Goal: Obtain resource: Download file/media

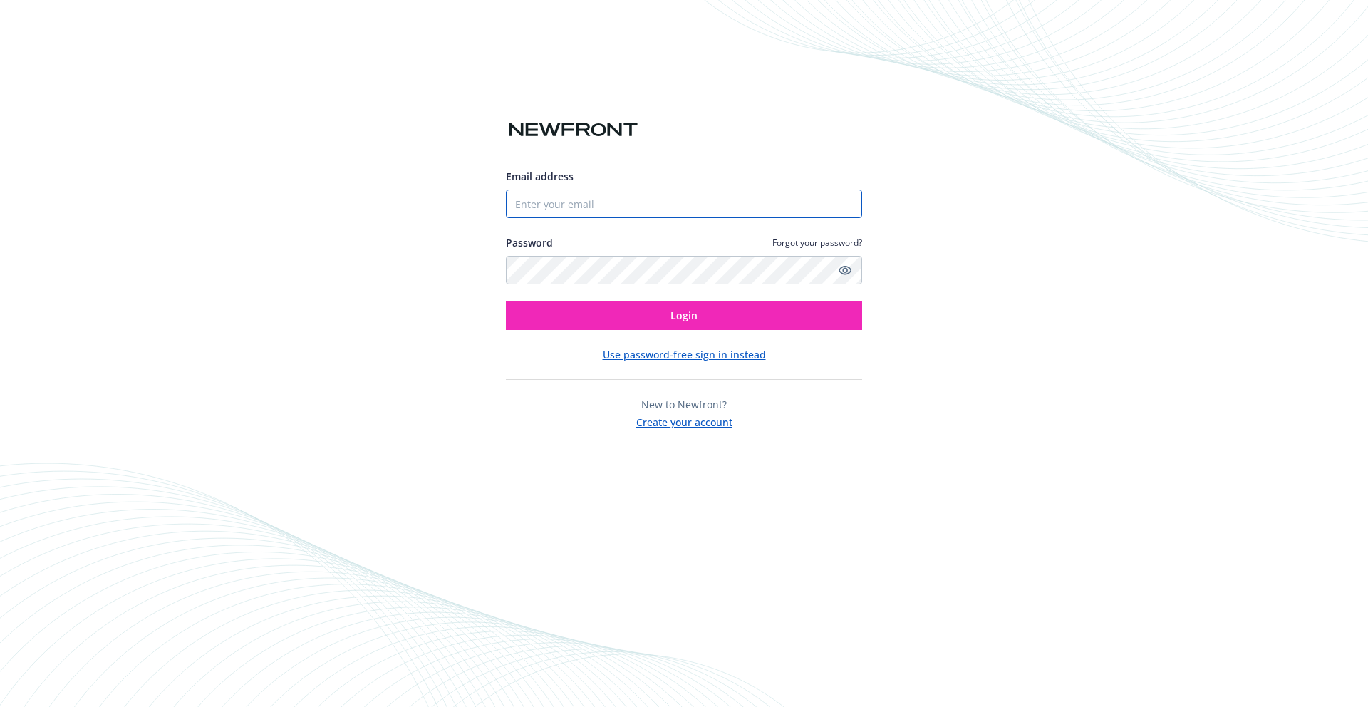
click at [676, 203] on input "Email address" at bounding box center [684, 204] width 356 height 29
type input "[PERSON_NAME][EMAIL_ADDRESS][PERSON_NAME][DOMAIN_NAME]"
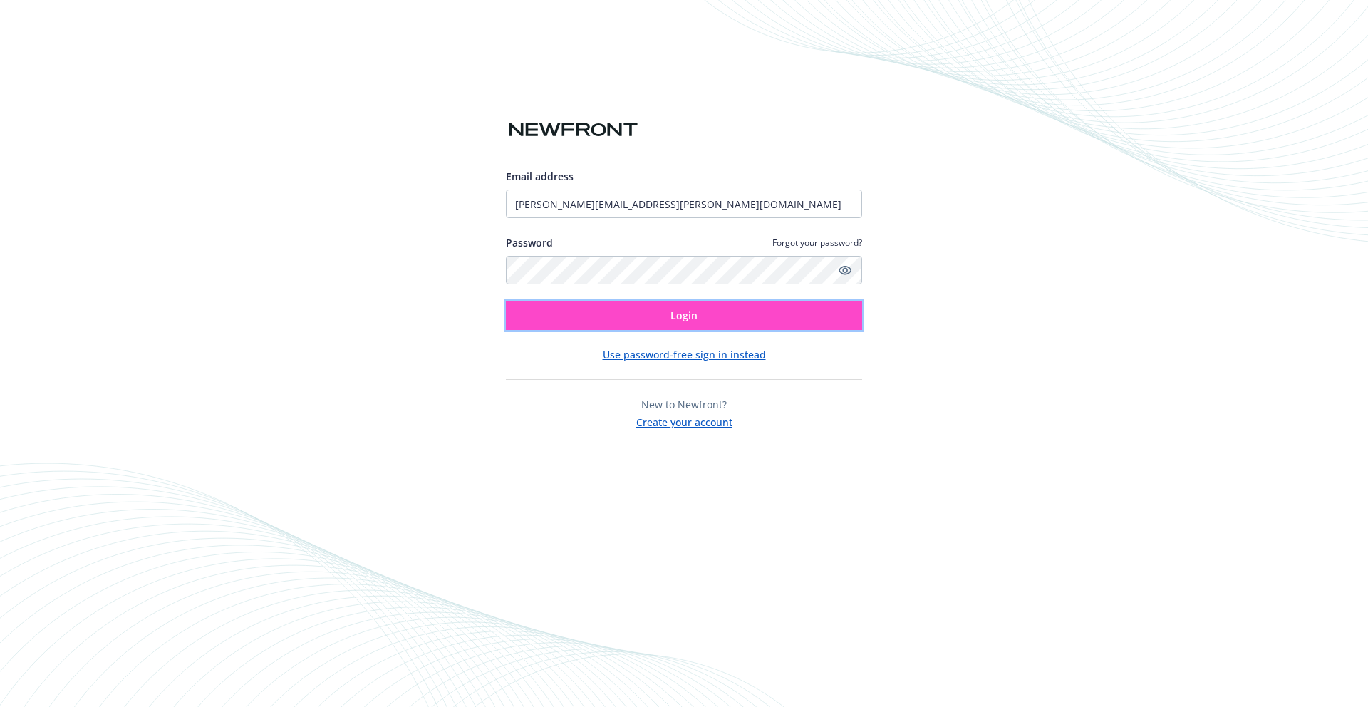
click at [723, 322] on button "Login" at bounding box center [684, 315] width 356 height 29
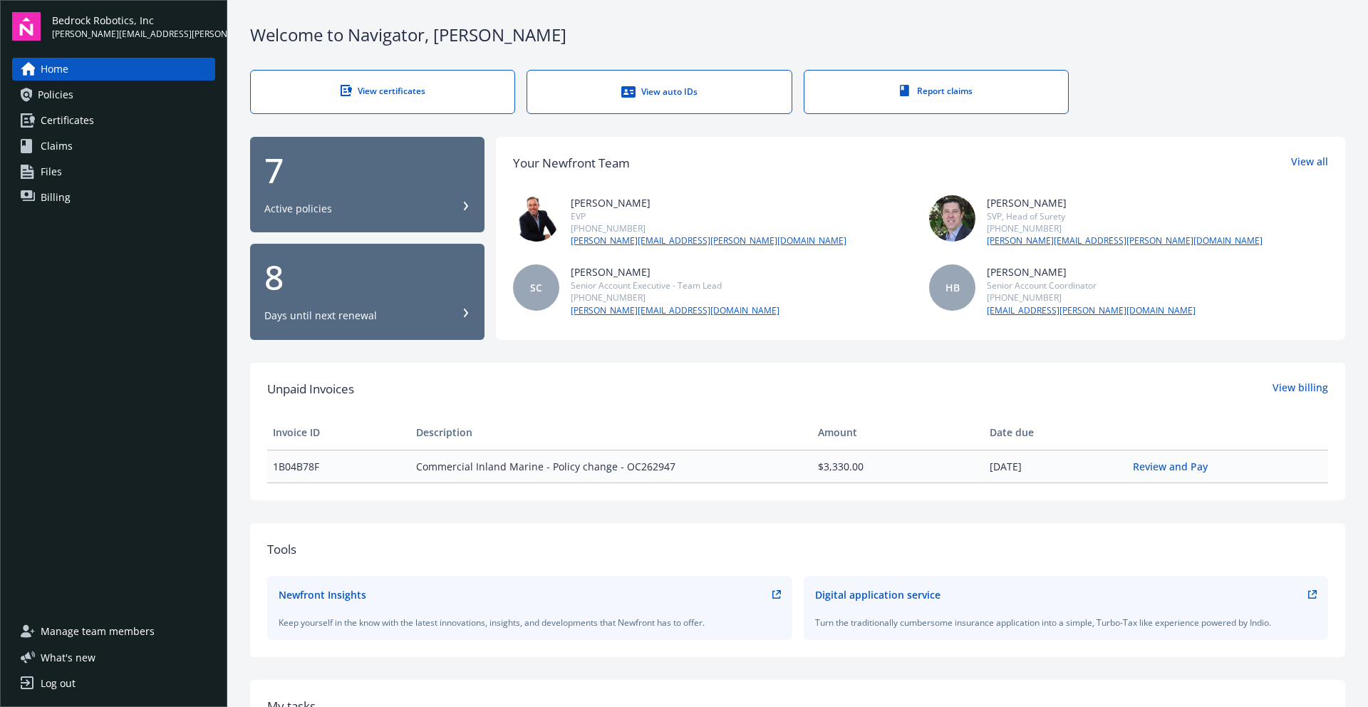
click at [64, 118] on span "Certificates" at bounding box center [67, 120] width 53 height 23
click at [64, 98] on span "Policies" at bounding box center [56, 94] width 36 height 23
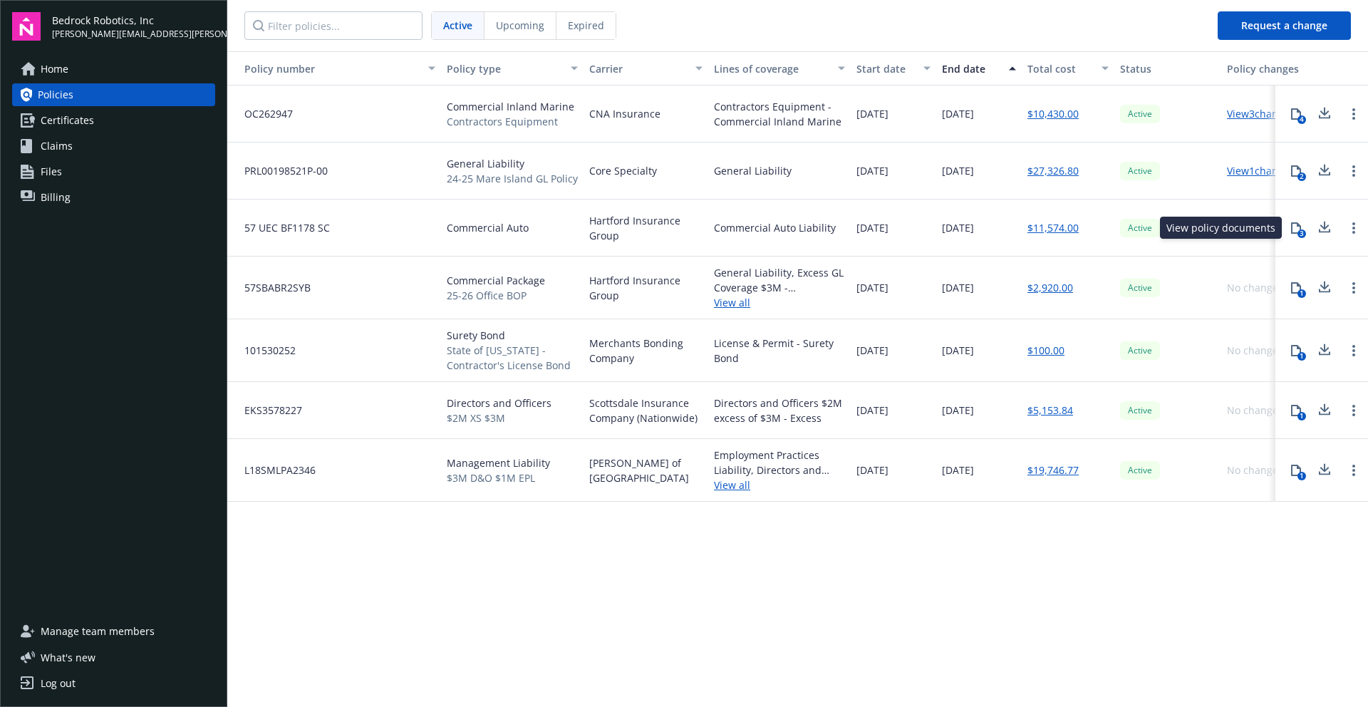
click at [1303, 229] on div "3" at bounding box center [1302, 233] width 9 height 9
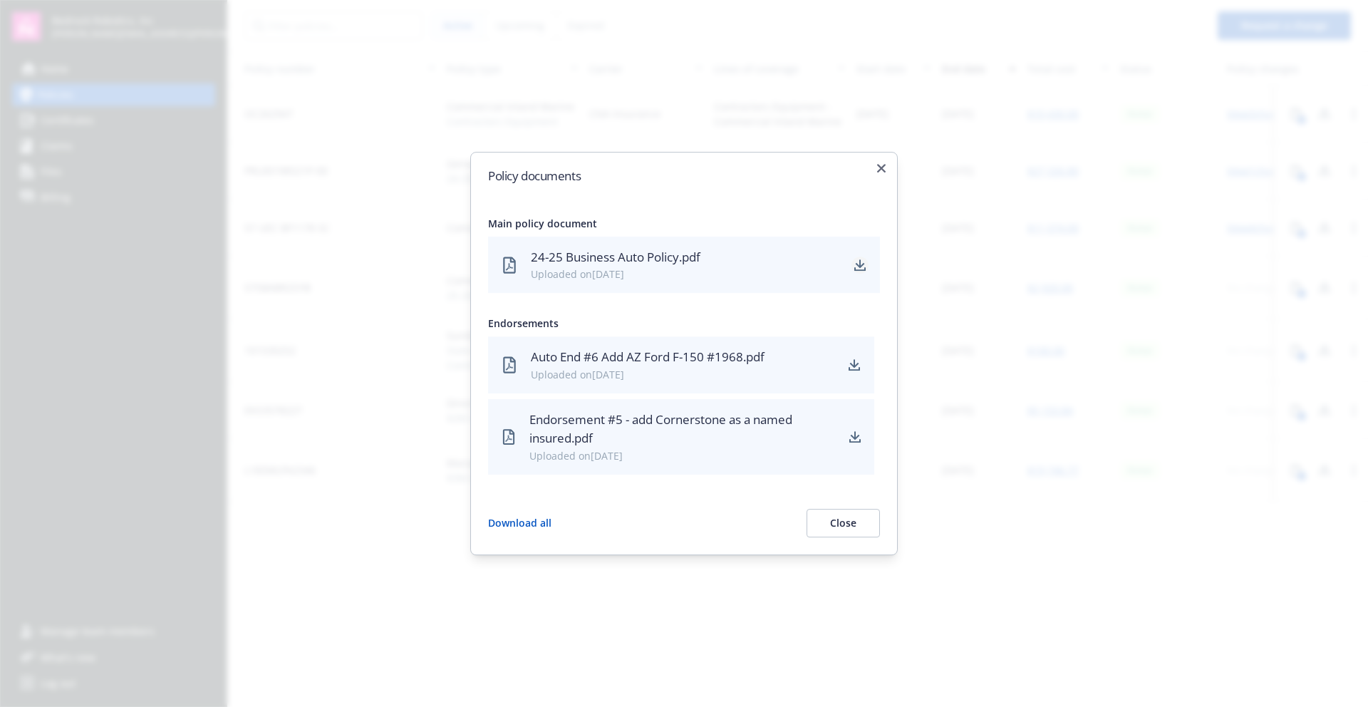
click at [864, 265] on icon "download" at bounding box center [859, 264] width 11 height 11
click at [889, 170] on div "Policy documents Main policy document 24-25 Business Auto Policy.pdf Uploaded o…" at bounding box center [684, 353] width 428 height 403
click at [877, 170] on h2 "Policy documents" at bounding box center [684, 176] width 392 height 12
click at [879, 169] on icon "button" at bounding box center [881, 168] width 9 height 9
